Goal: Task Accomplishment & Management: Use online tool/utility

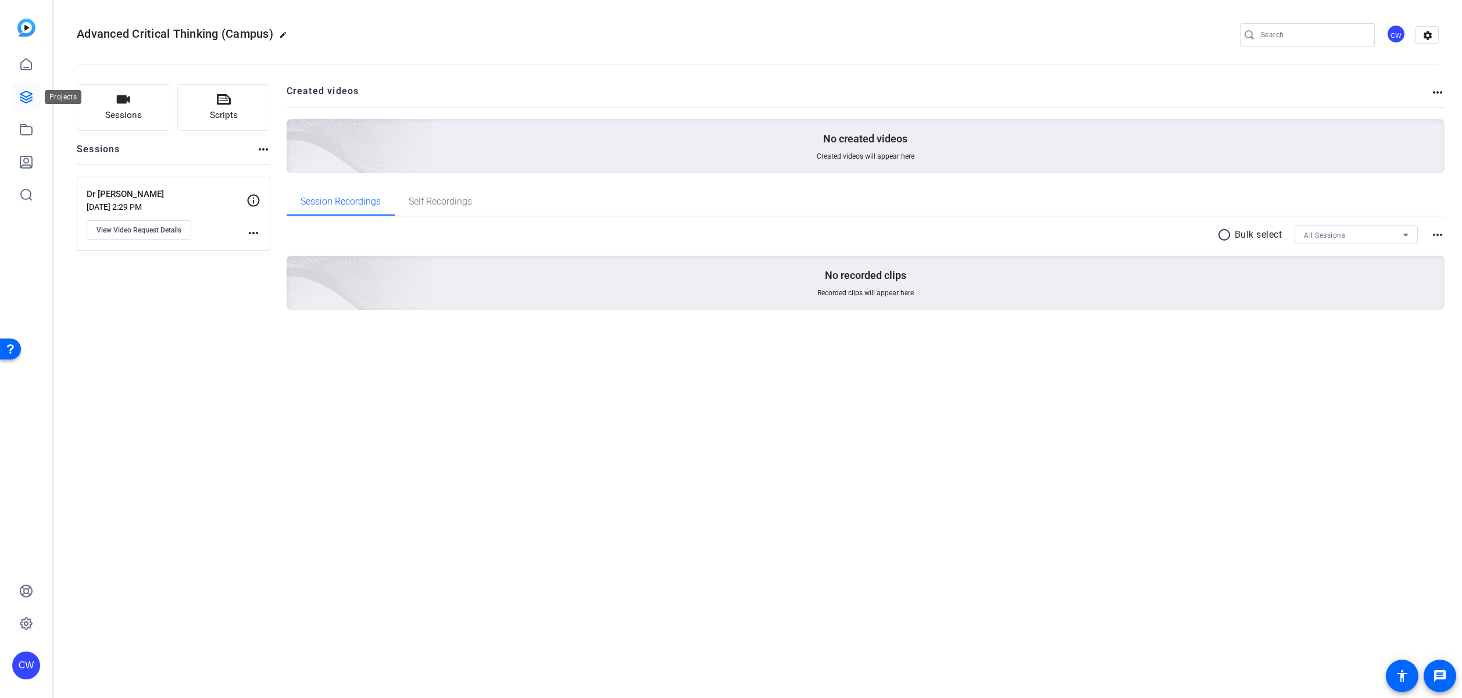
click at [30, 95] on icon at bounding box center [26, 97] width 12 height 12
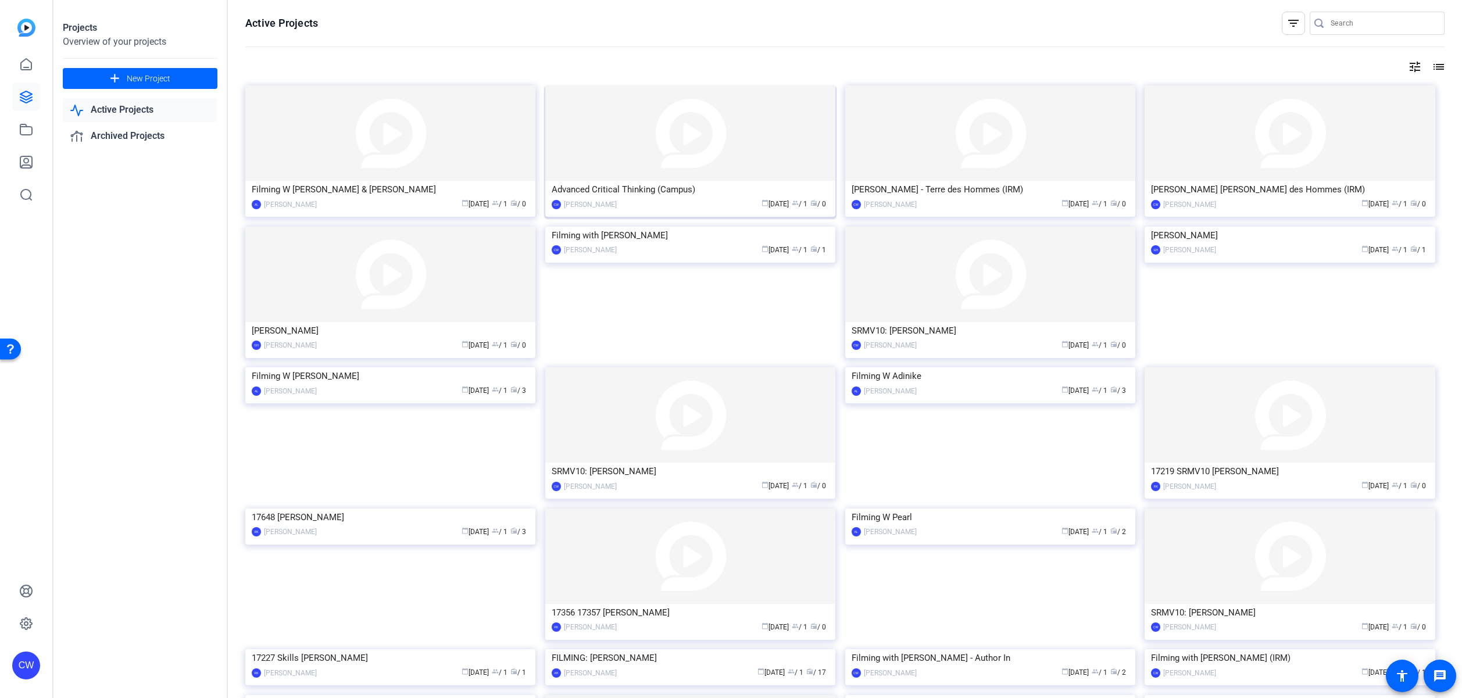
click at [615, 137] on img at bounding box center [690, 132] width 290 height 95
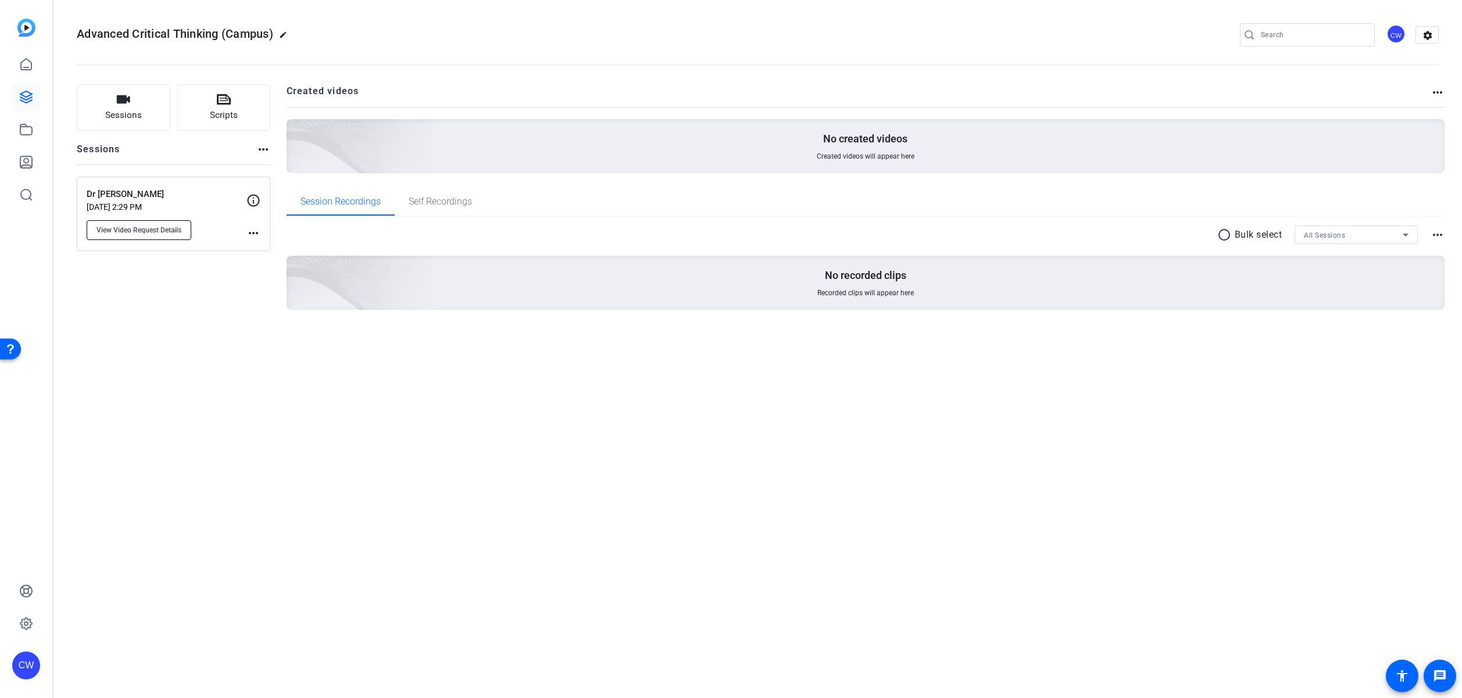
click at [133, 232] on span "View Video Request Details" at bounding box center [139, 230] width 85 height 9
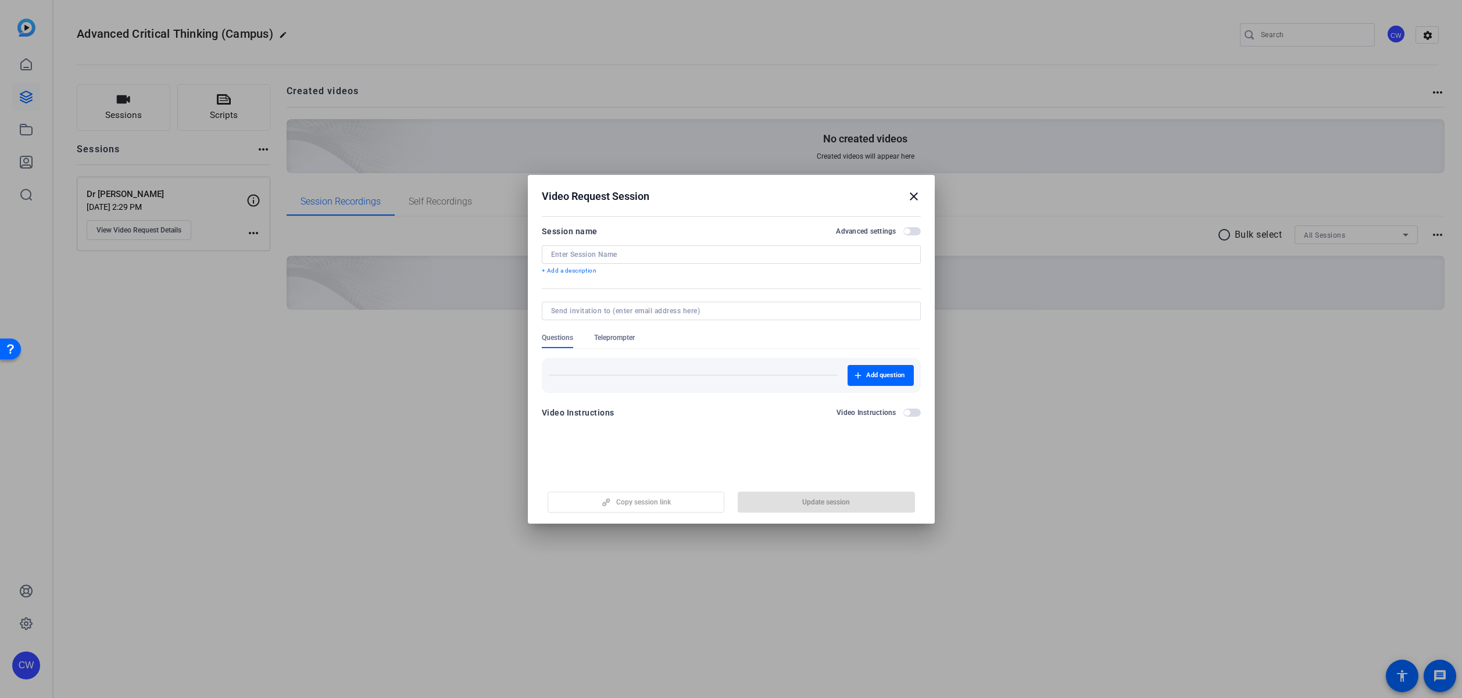
type input "Dr [PERSON_NAME]"
drag, startPoint x: 633, startPoint y: 504, endPoint x: 626, endPoint y: 416, distance: 88.0
click at [633, 504] on span "Copy session link" at bounding box center [643, 502] width 55 height 9
click at [656, 502] on span "Copy session link" at bounding box center [643, 502] width 55 height 9
click at [633, 504] on span "Copy session link" at bounding box center [643, 502] width 55 height 9
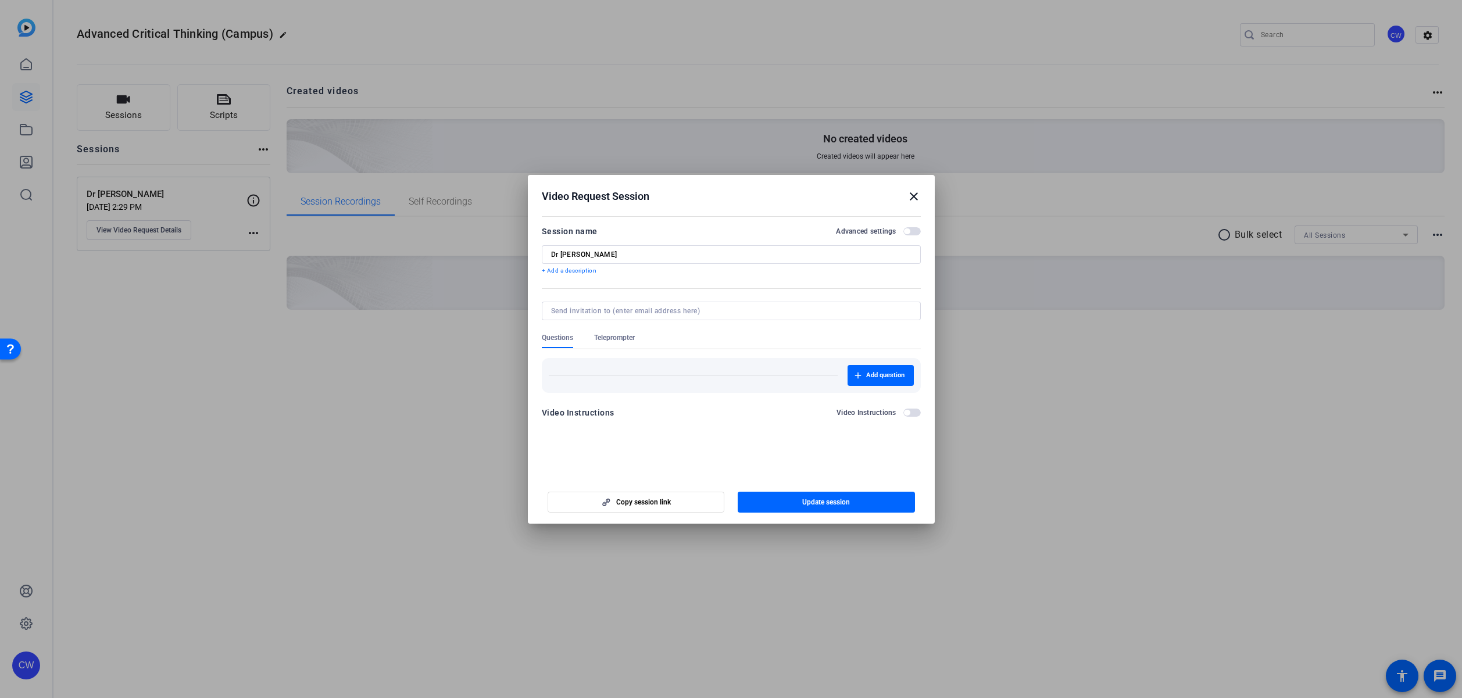
click at [915, 195] on mat-icon "close" at bounding box center [914, 197] width 14 height 14
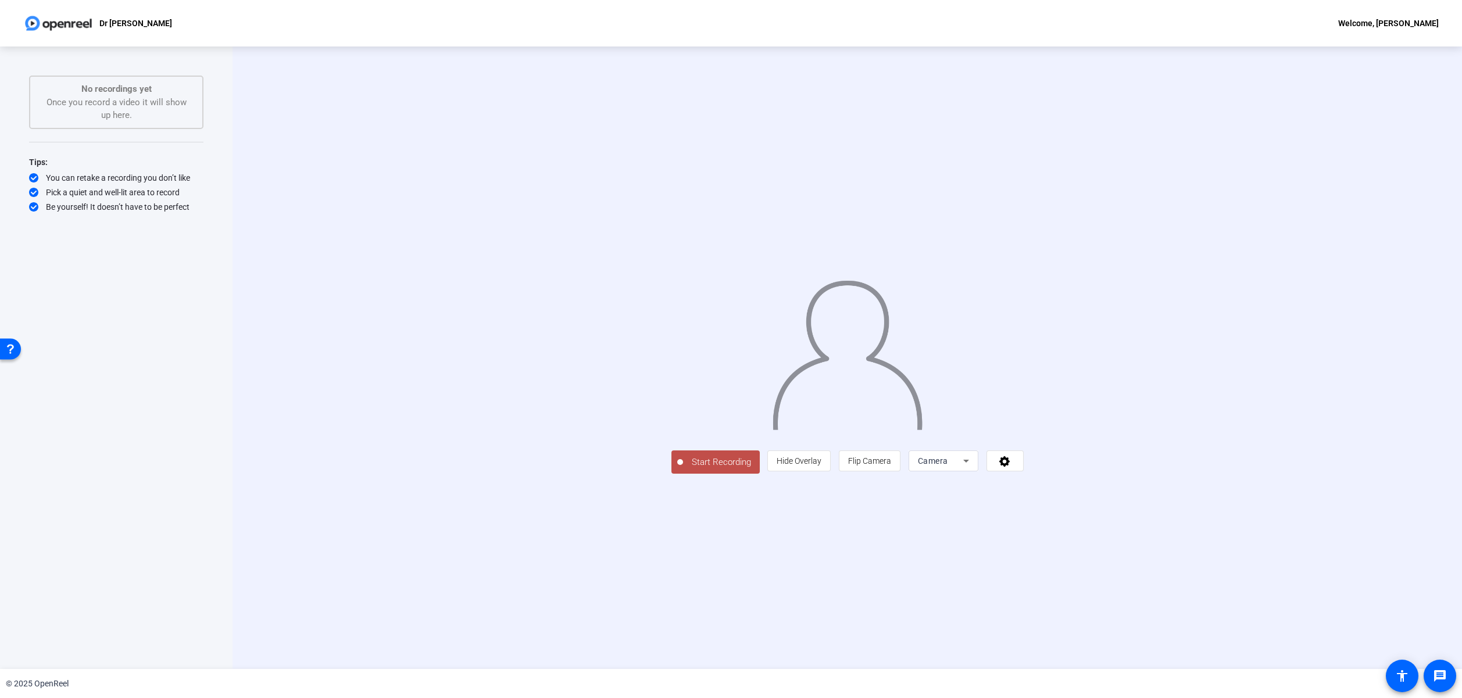
click at [683, 469] on span "Start Recording" at bounding box center [721, 462] width 77 height 13
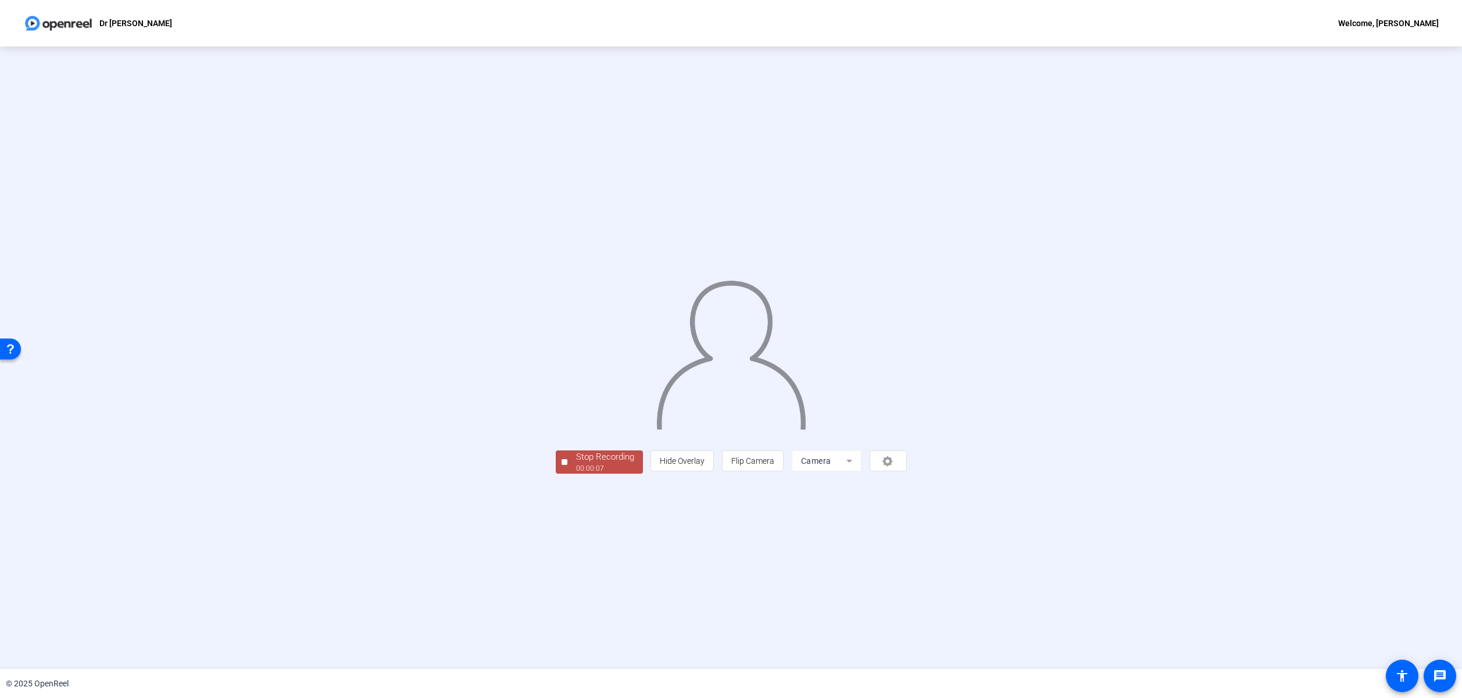
click at [567, 474] on span "Stop Recording 00:00:07" at bounding box center [605, 463] width 76 height 24
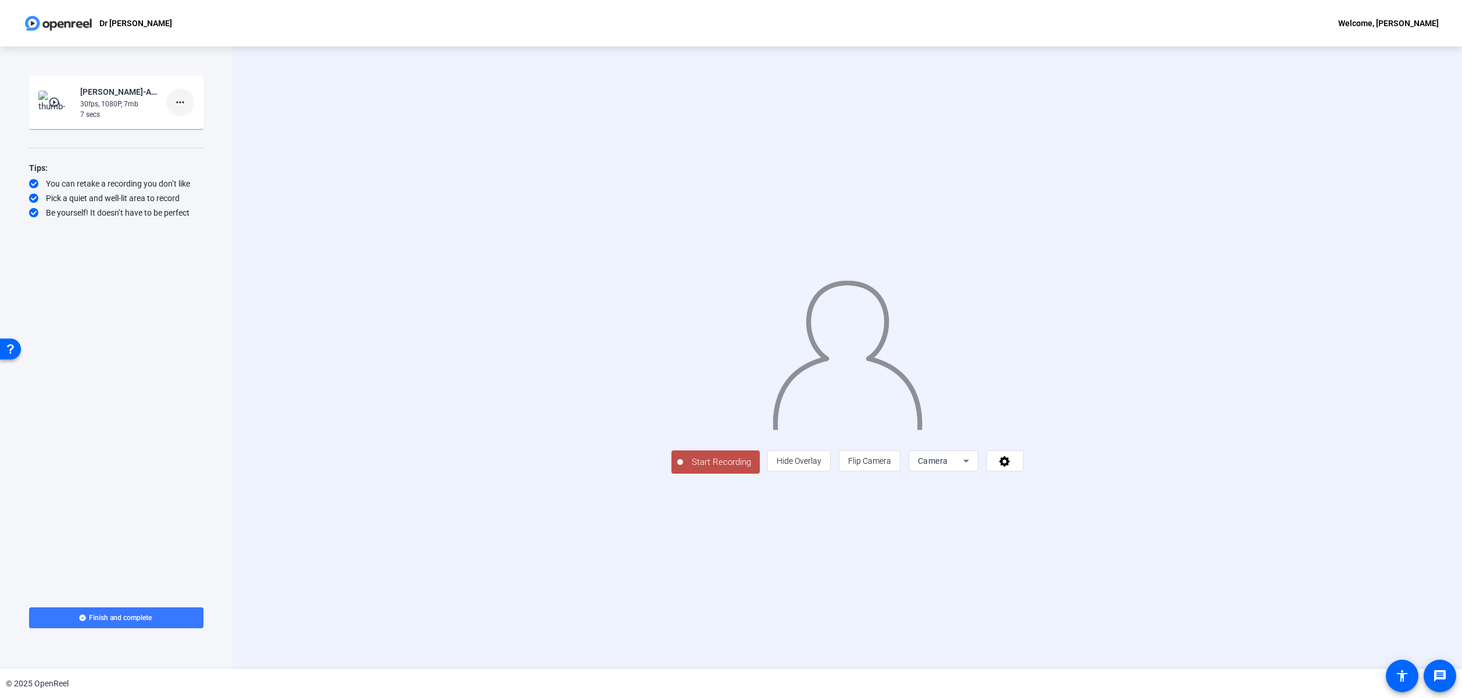
click at [181, 101] on mat-icon "more_horiz" at bounding box center [180, 102] width 14 height 14
click at [191, 128] on span "Delete clip" at bounding box center [199, 127] width 47 height 14
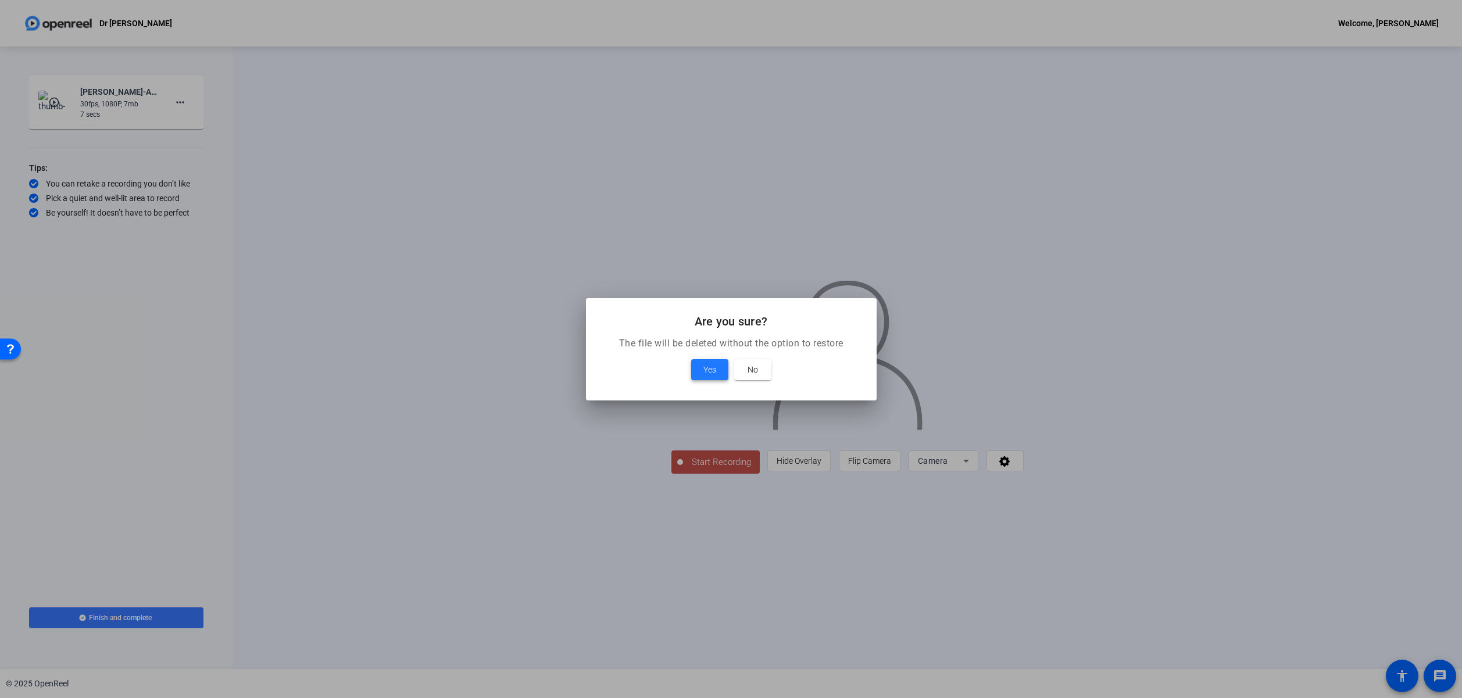
click at [715, 370] on span "Yes" at bounding box center [710, 370] width 13 height 14
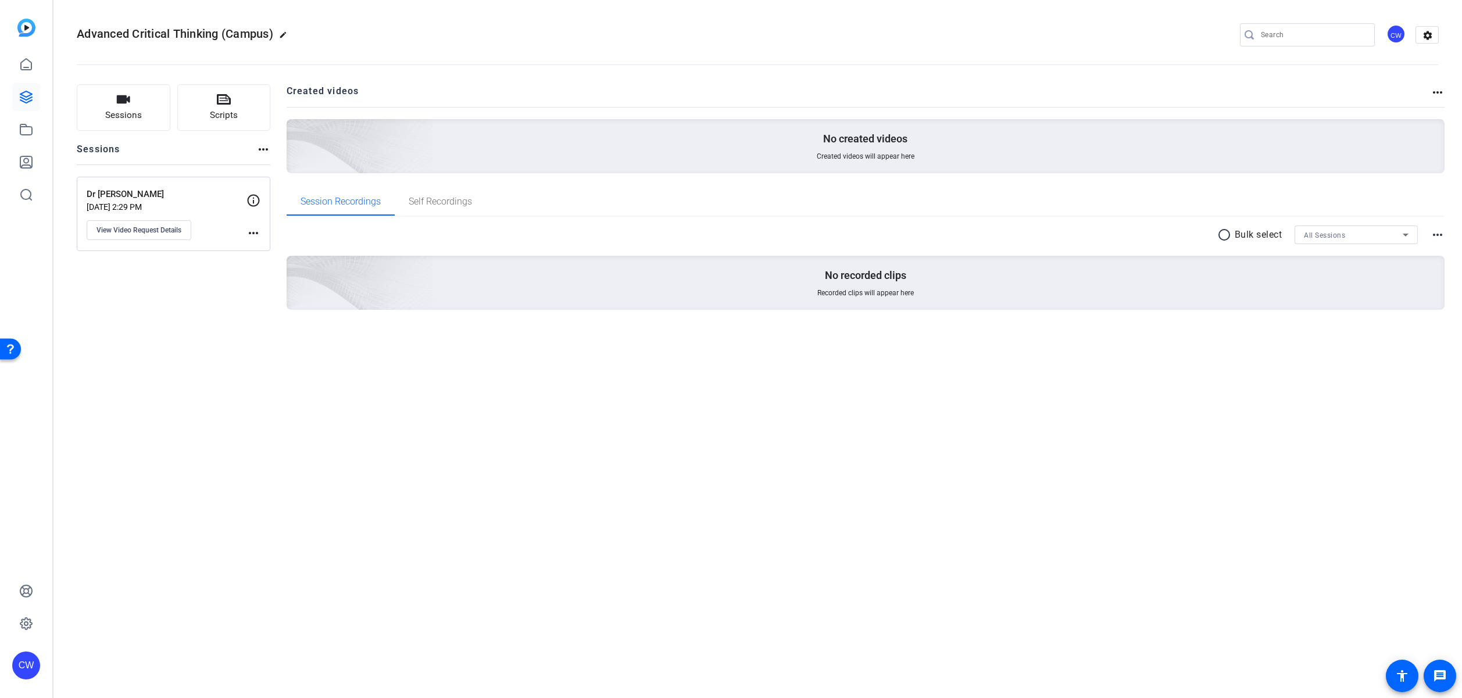
click at [23, 97] on icon at bounding box center [26, 97] width 14 height 14
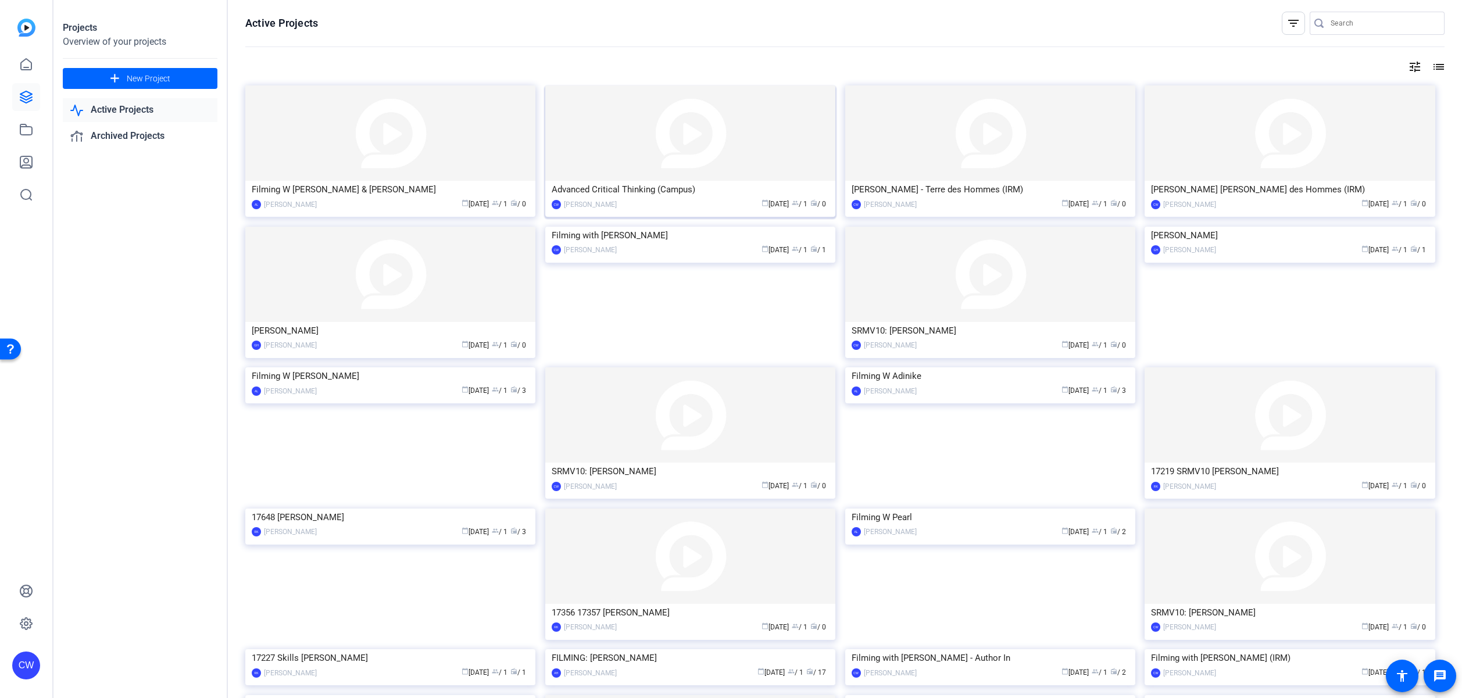
click at [607, 150] on img at bounding box center [690, 132] width 290 height 95
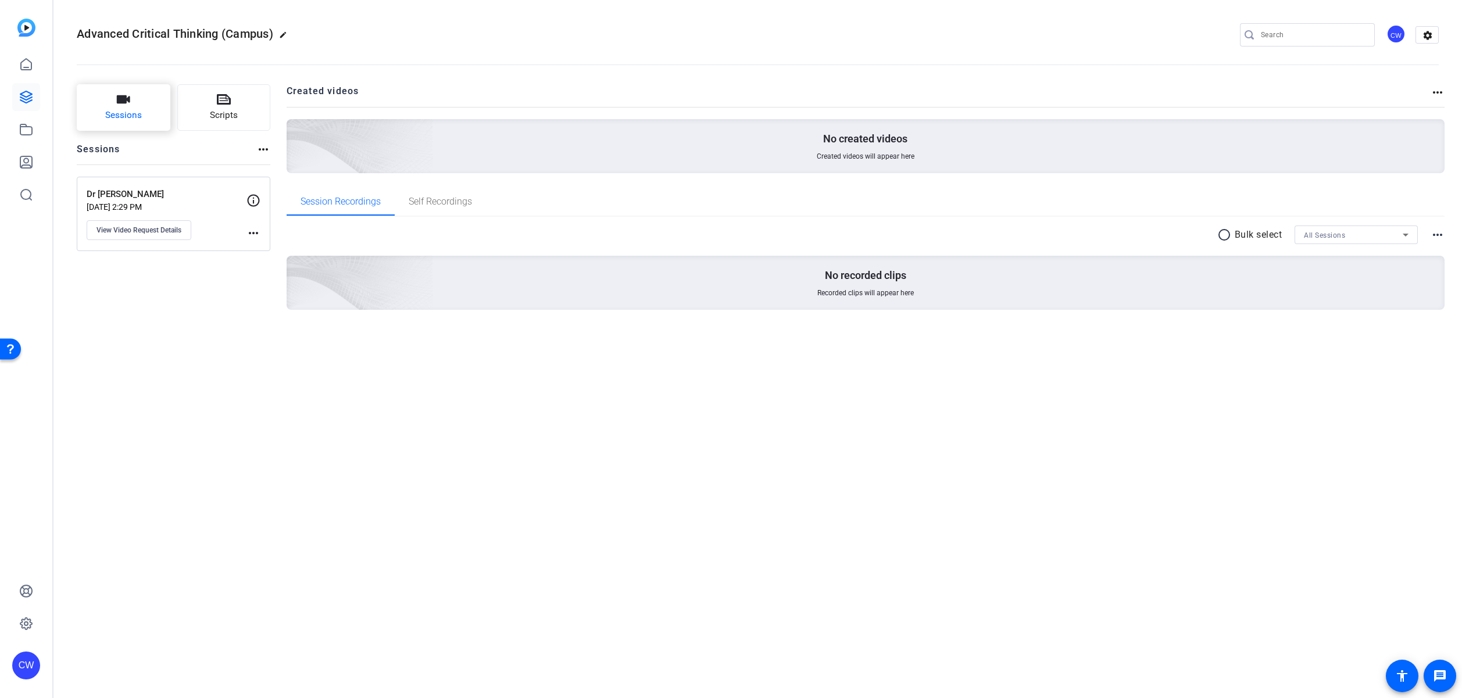
click at [120, 112] on span "Sessions" at bounding box center [123, 115] width 37 height 13
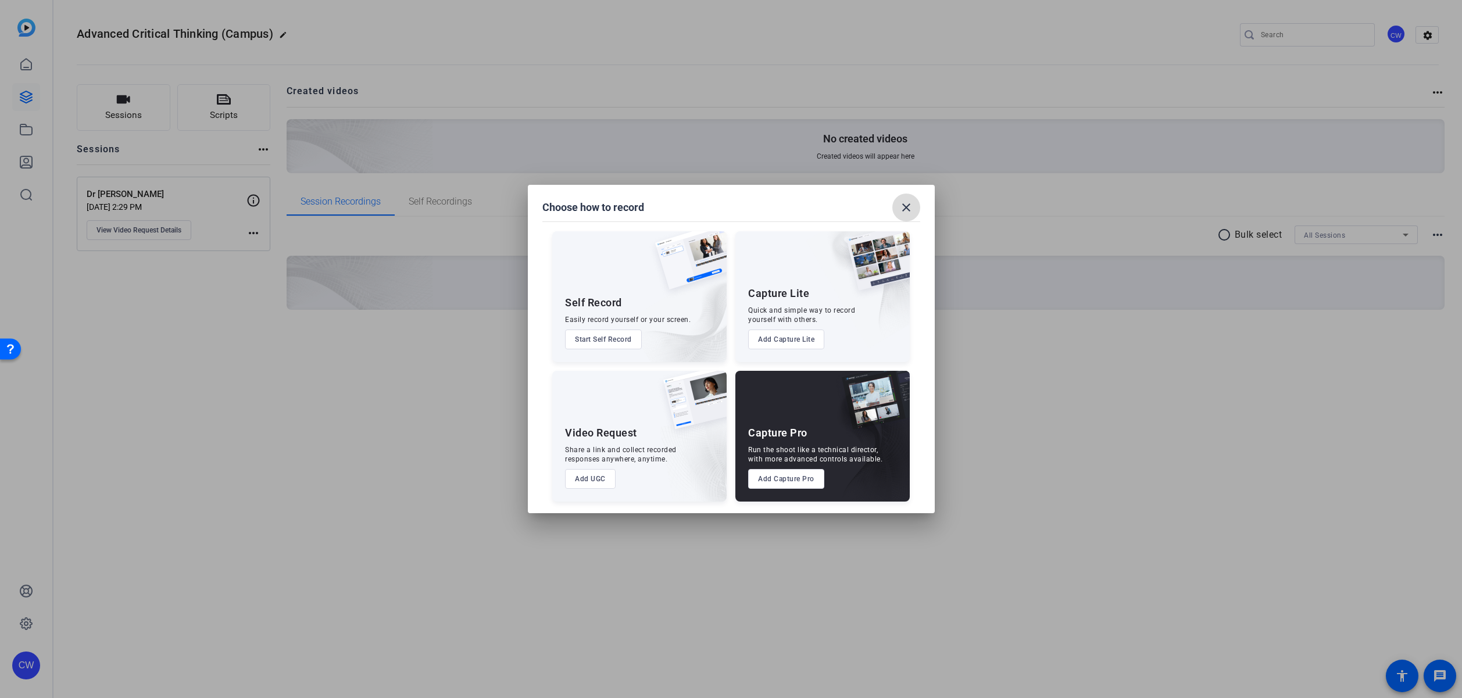
click at [908, 207] on mat-icon "close" at bounding box center [906, 208] width 14 height 14
